Goal: Browse casually: Explore the website without a specific task or goal

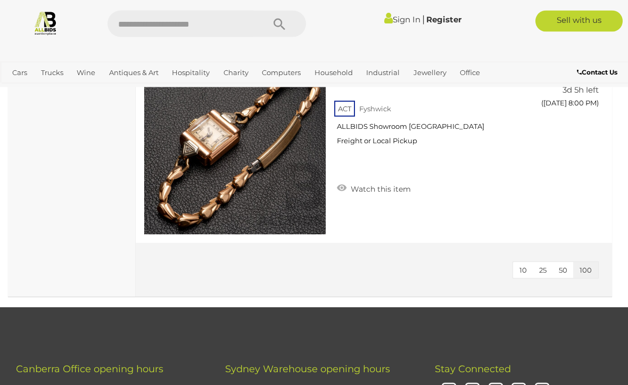
scroll to position [2537, 0]
click at [589, 266] on span "100" at bounding box center [586, 270] width 12 height 9
click at [593, 262] on button "100" at bounding box center [586, 270] width 25 height 17
click at [586, 266] on span "100" at bounding box center [586, 270] width 12 height 9
click at [589, 263] on button "100" at bounding box center [586, 270] width 25 height 17
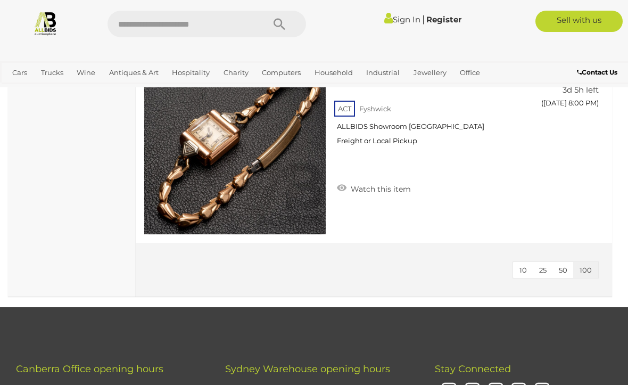
click at [543, 266] on span "25" at bounding box center [543, 270] width 7 height 9
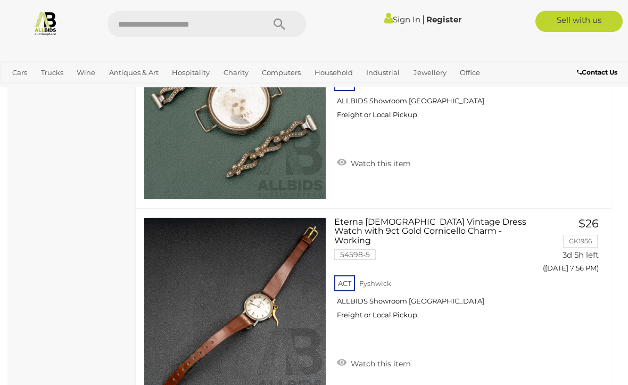
scroll to position [2171, 0]
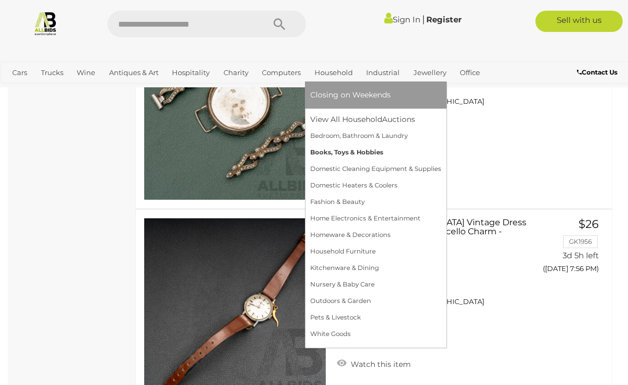
click at [371, 152] on link "Books, Toys & Hobbies" at bounding box center [376, 152] width 131 height 17
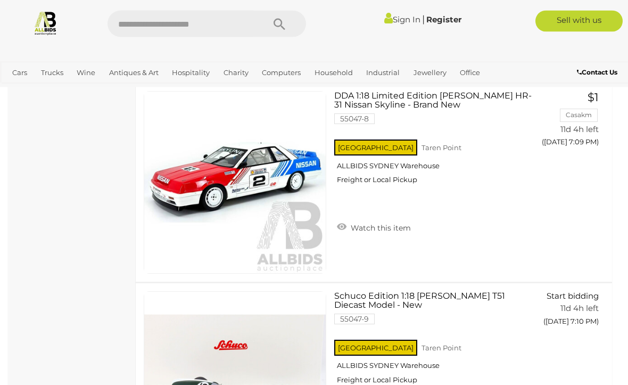
scroll to position [4300, 0]
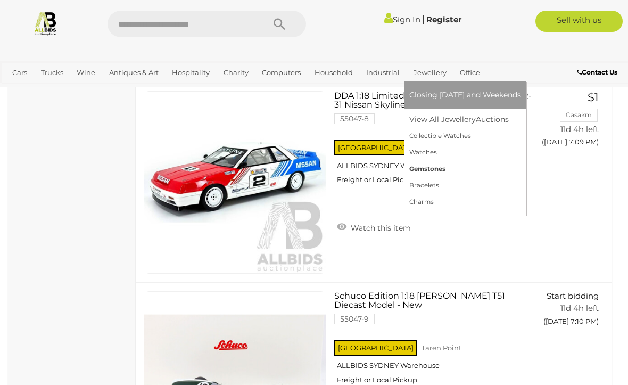
click at [437, 164] on link "Gemstones" at bounding box center [466, 169] width 112 height 17
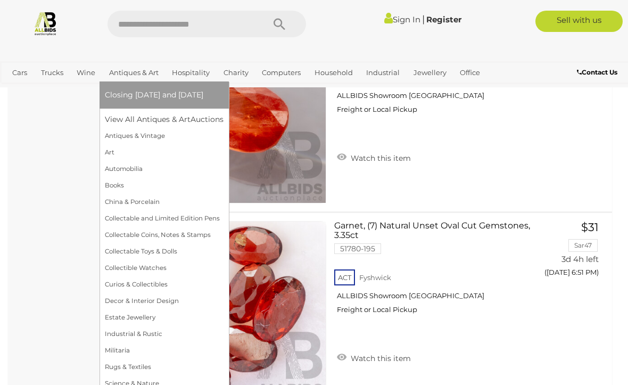
scroll to position [3167, 0]
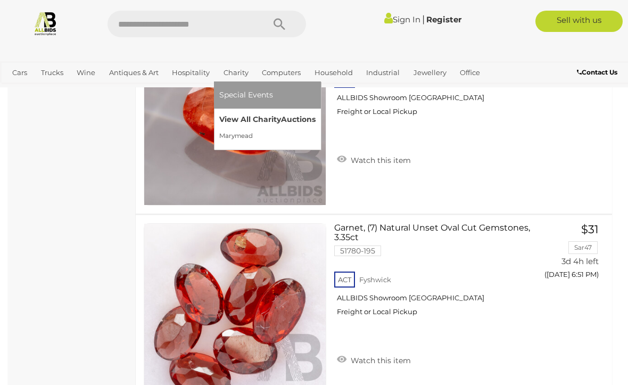
click at [227, 120] on link "View All Charity Auctions" at bounding box center [267, 119] width 96 height 17
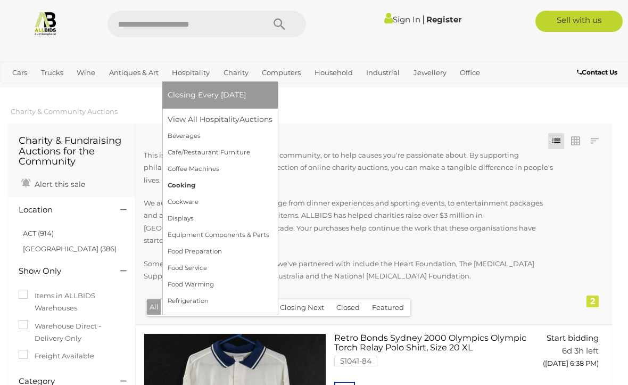
click at [168, 183] on link "Cooking" at bounding box center [220, 185] width 105 height 17
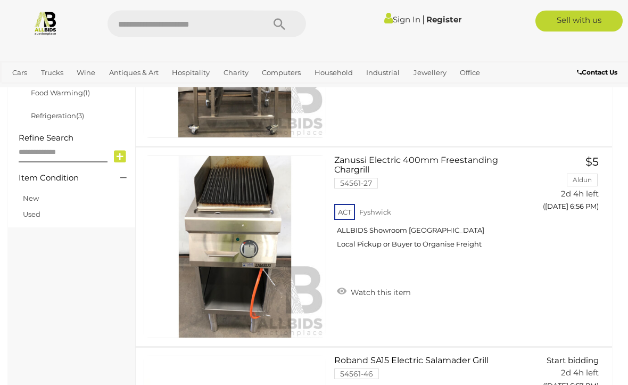
scroll to position [541, 0]
click at [53, 227] on div "New Used" at bounding box center [72, 206] width 122 height 42
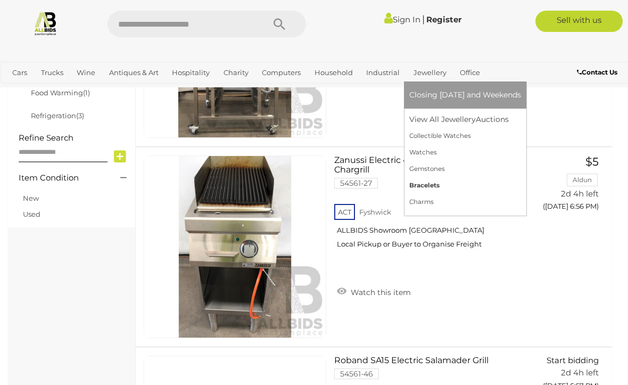
click at [418, 181] on link "Bracelets" at bounding box center [466, 185] width 112 height 17
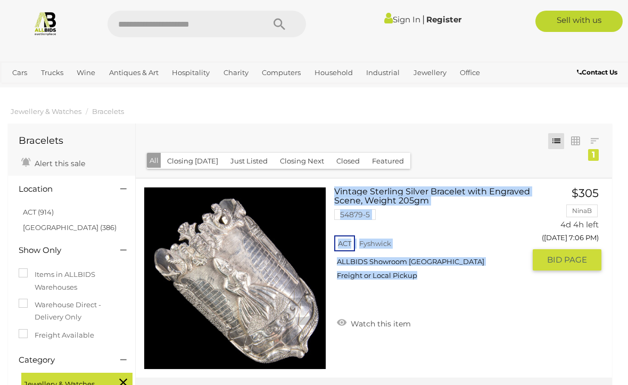
click at [462, 288] on div "ACT Fyshwick ALLBIDS Showroom Fyshwick Freight or Local Pickup" at bounding box center [429, 260] width 191 height 55
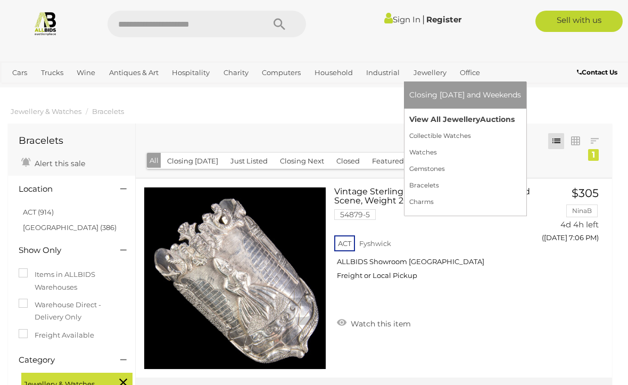
click at [421, 118] on link "View All Jewellery Auctions" at bounding box center [466, 119] width 112 height 17
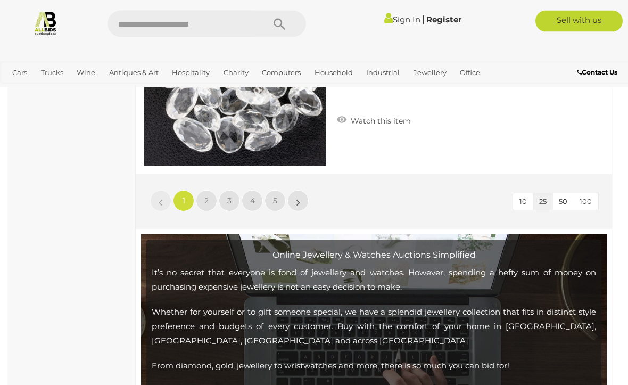
scroll to position [5197, 0]
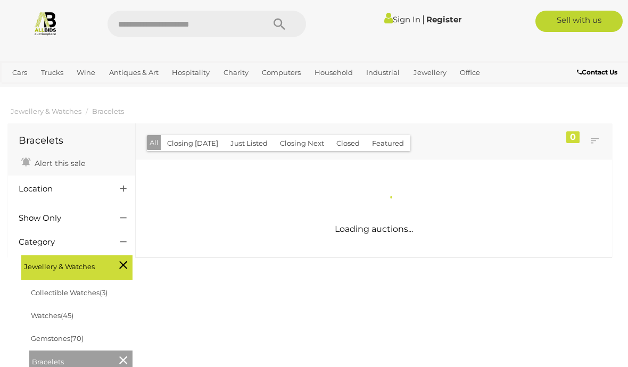
scroll to position [122, 0]
